Goal: Information Seeking & Learning: Learn about a topic

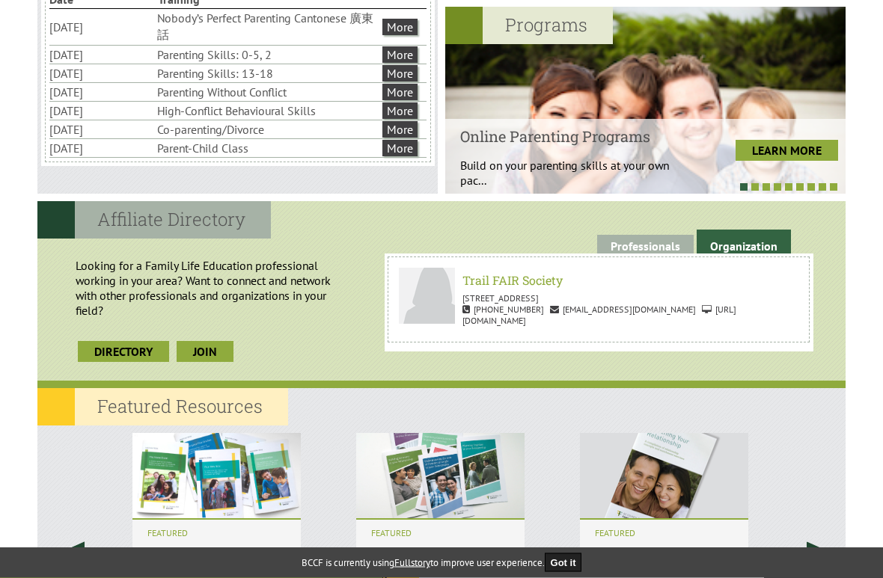
scroll to position [613, 0]
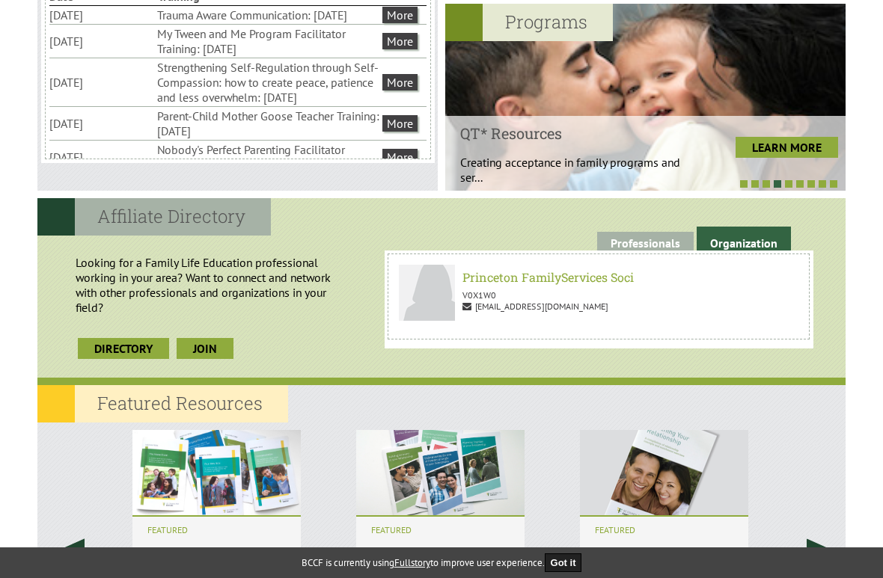
click at [753, 227] on link "Organization" at bounding box center [743, 241] width 94 height 28
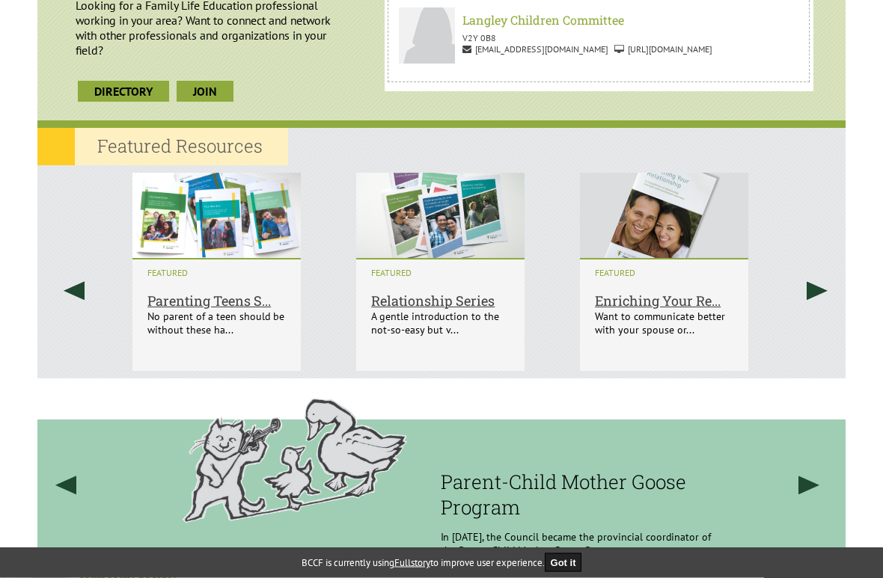
scroll to position [871, 0]
click at [258, 319] on p "No parent of a teen should be without these ha..." at bounding box center [216, 323] width 138 height 27
click at [251, 298] on h6 "Parenting Teens S..." at bounding box center [216, 285] width 138 height 50
click at [231, 306] on h6 "Parenting Teens S..." at bounding box center [216, 285] width 138 height 50
click at [340, 302] on div "FEATURED Relationship Series A gentle introduction to the not-so-easy but v..." at bounding box center [446, 276] width 224 height 206
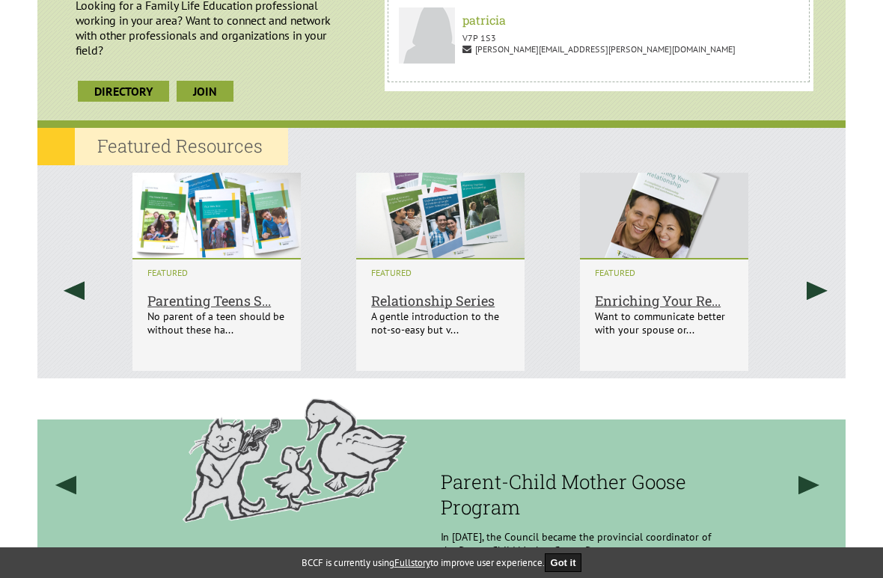
click at [72, 180] on link at bounding box center [74, 290] width 57 height 251
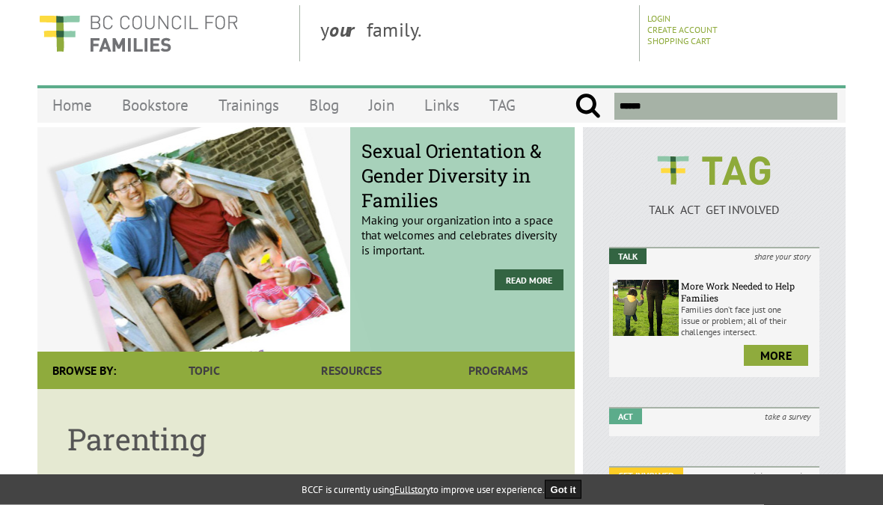
scroll to position [19, 0]
click at [379, 111] on link "Join" at bounding box center [381, 105] width 55 height 35
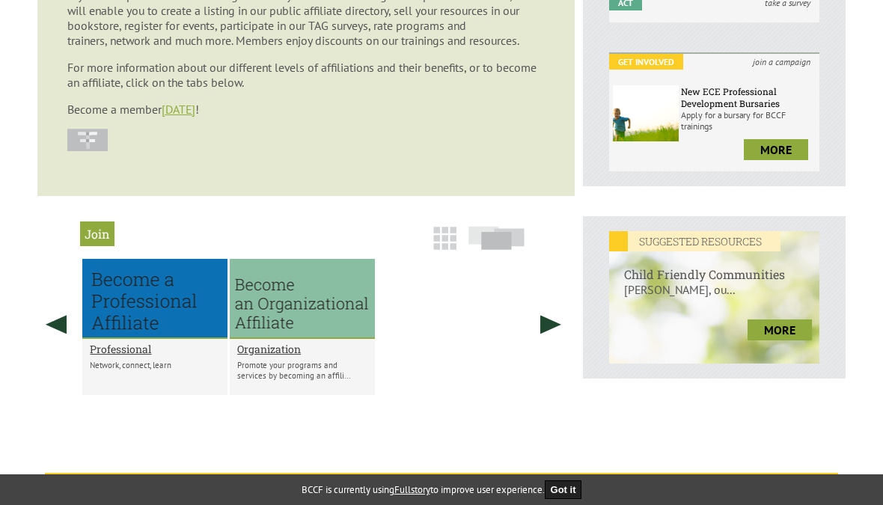
scroll to position [431, 0]
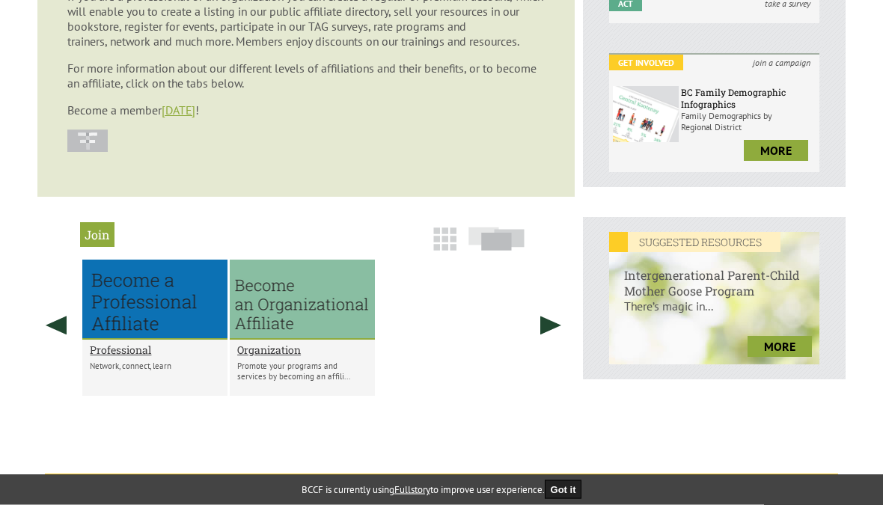
click at [767, 358] on link "more" at bounding box center [779, 347] width 64 height 21
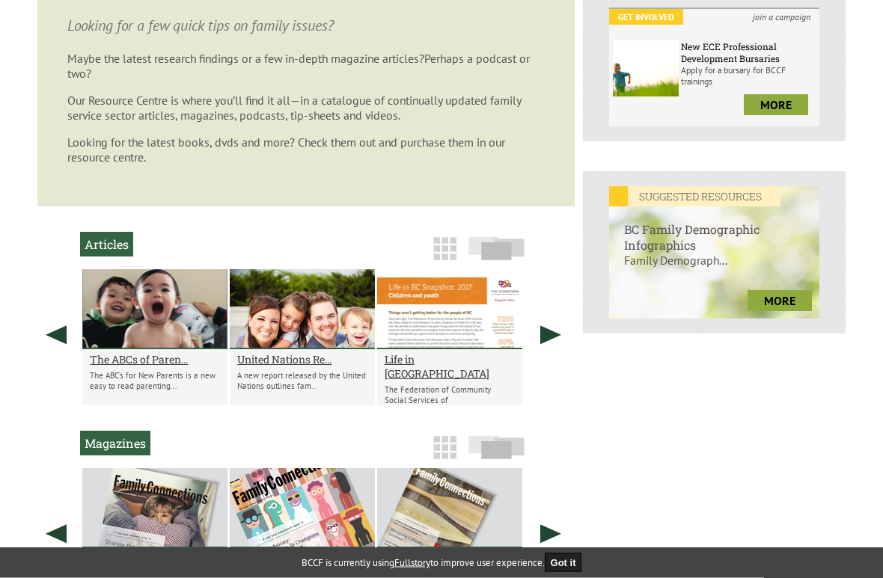
scroll to position [477, 0]
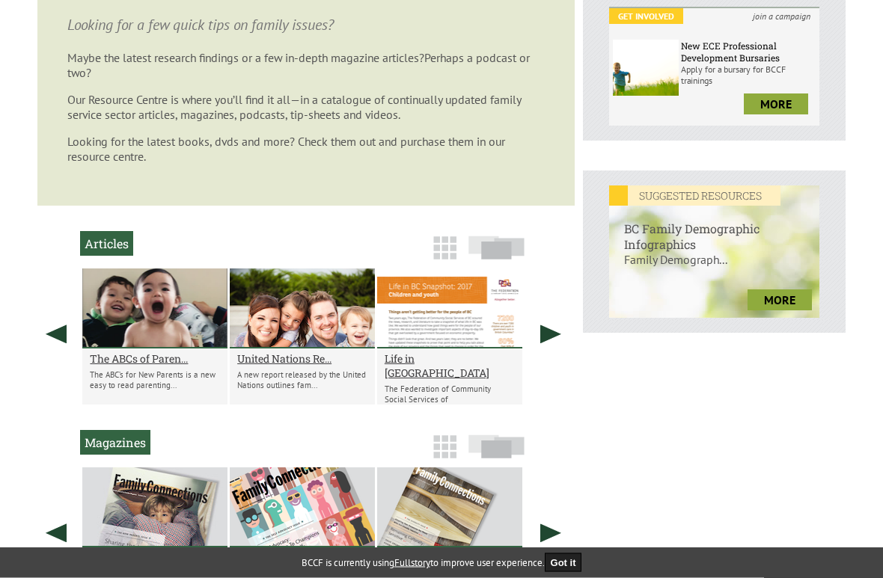
click at [114, 257] on h2 "Articles" at bounding box center [106, 244] width 53 height 25
click at [113, 256] on h2 "Articles" at bounding box center [106, 244] width 53 height 25
click at [177, 334] on div at bounding box center [154, 309] width 145 height 80
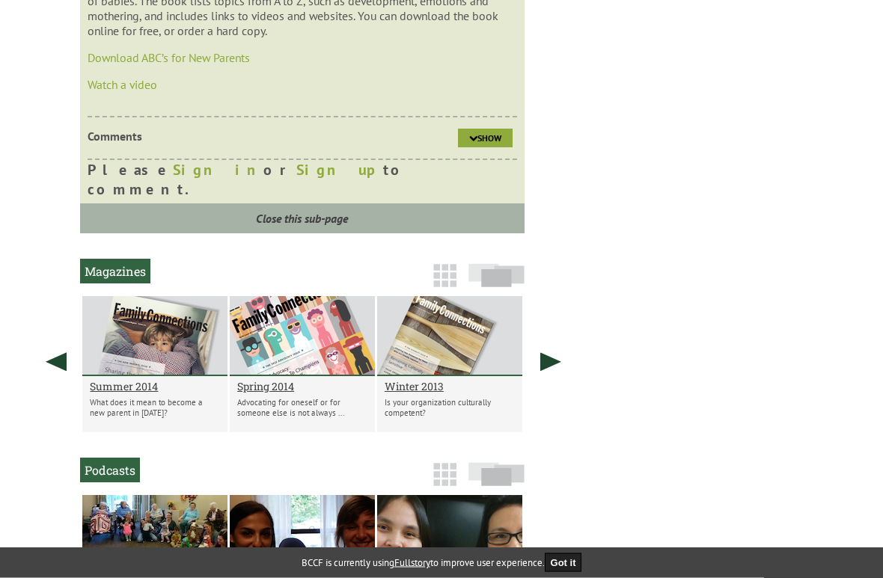
scroll to position [1091, 0]
click at [156, 324] on div at bounding box center [154, 336] width 145 height 80
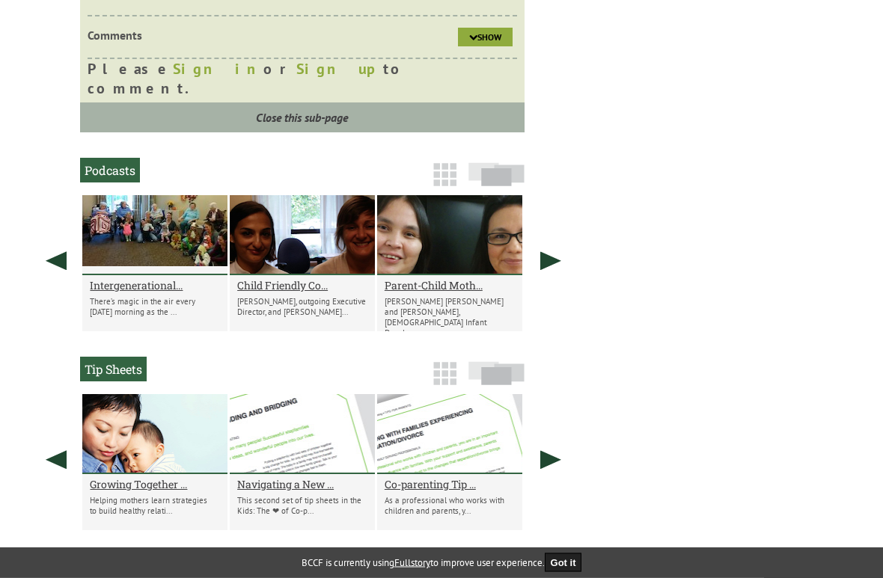
scroll to position [1461, 0]
click at [168, 291] on h2 "Intergenerational..." at bounding box center [155, 285] width 130 height 14
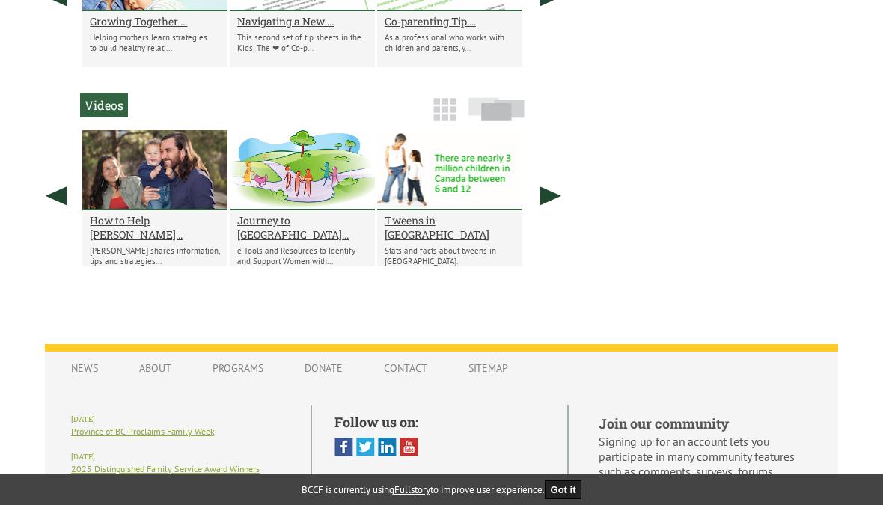
scroll to position [1412, 0]
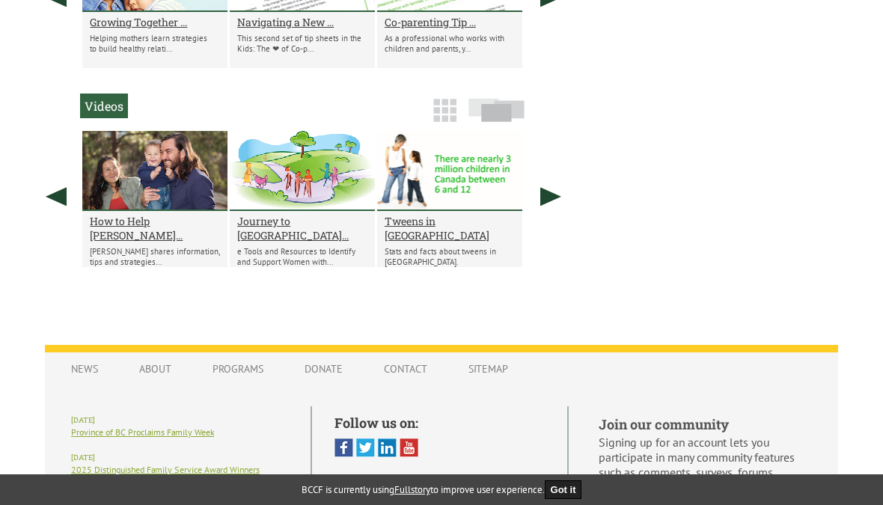
click at [555, 203] on link at bounding box center [550, 196] width 37 height 131
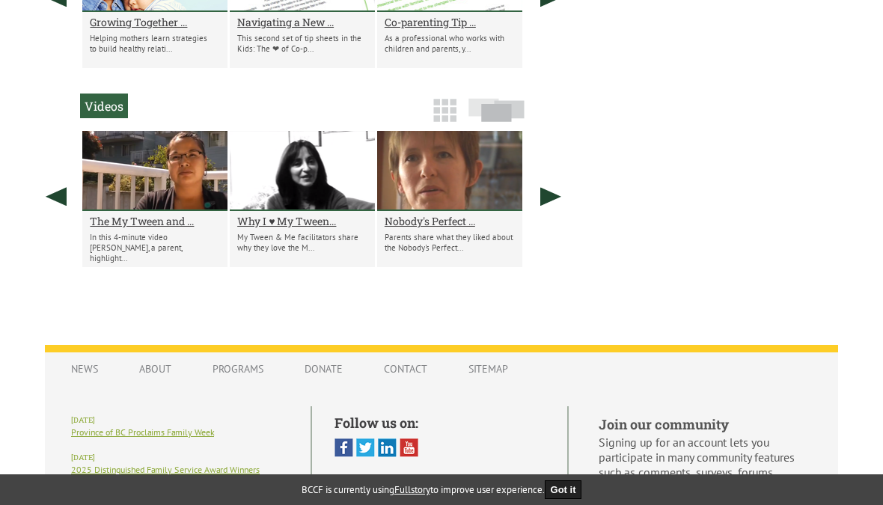
click at [555, 207] on link at bounding box center [550, 196] width 37 height 131
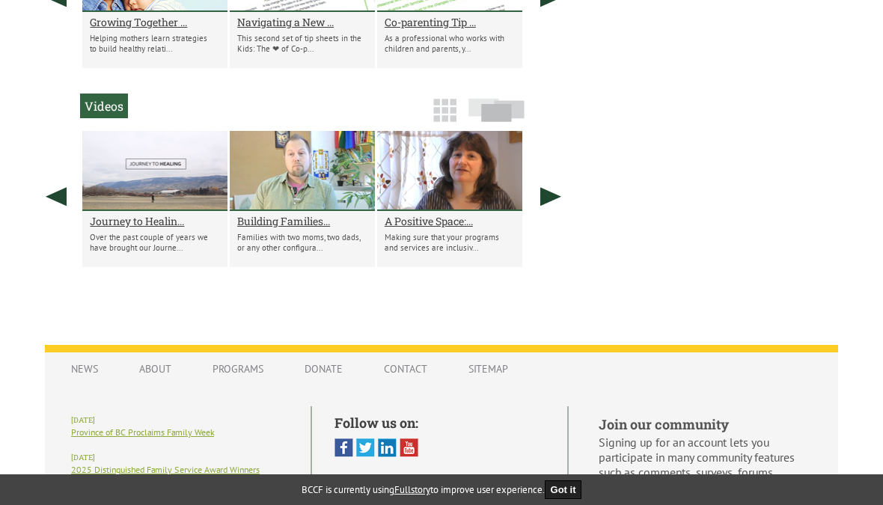
click at [552, 217] on link at bounding box center [550, 196] width 37 height 131
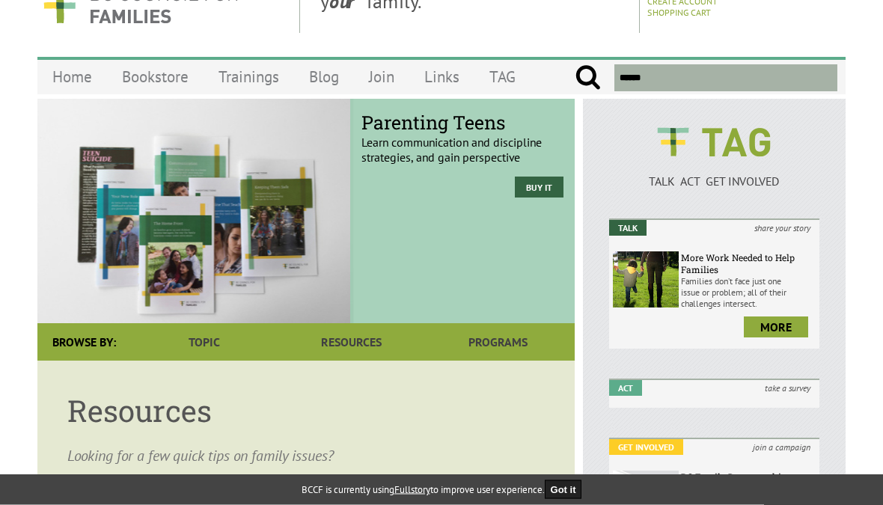
scroll to position [0, 0]
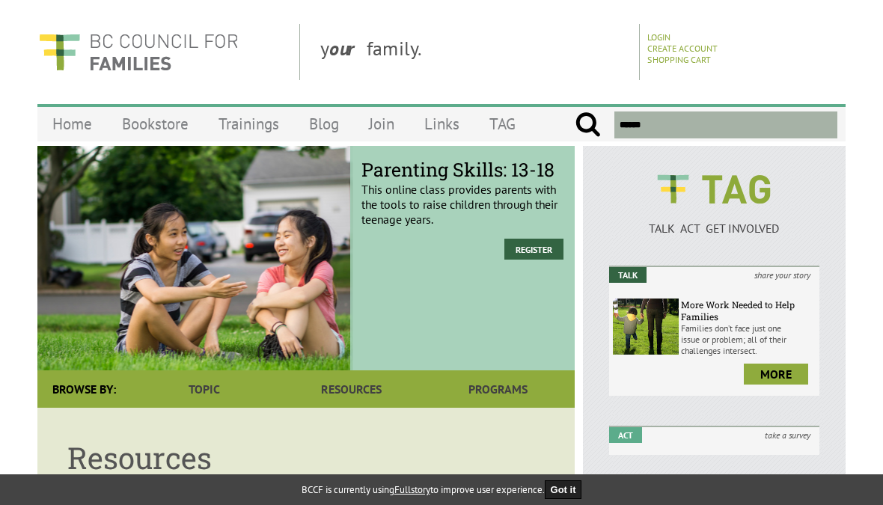
click at [527, 137] on link "TAG" at bounding box center [502, 123] width 56 height 35
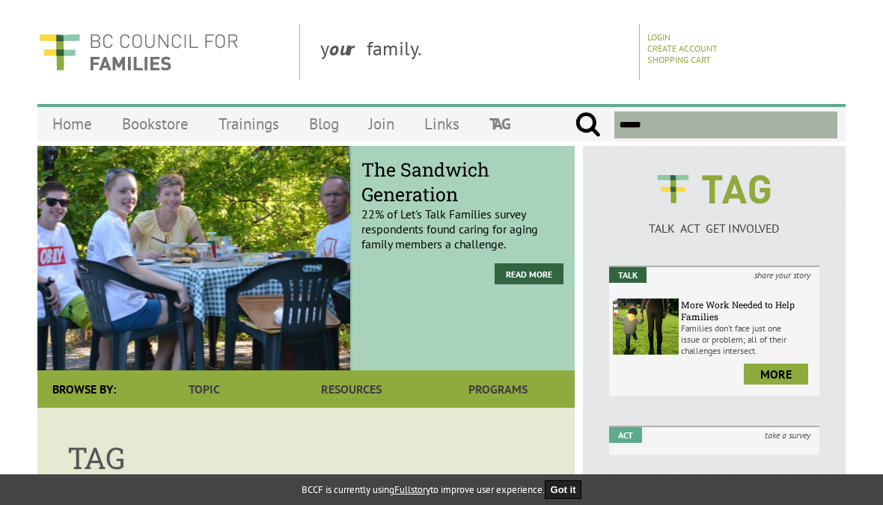
click at [534, 280] on link "Read More" at bounding box center [528, 273] width 69 height 21
click at [538, 270] on link "Read More" at bounding box center [528, 273] width 69 height 21
